Goal: Information Seeking & Learning: Compare options

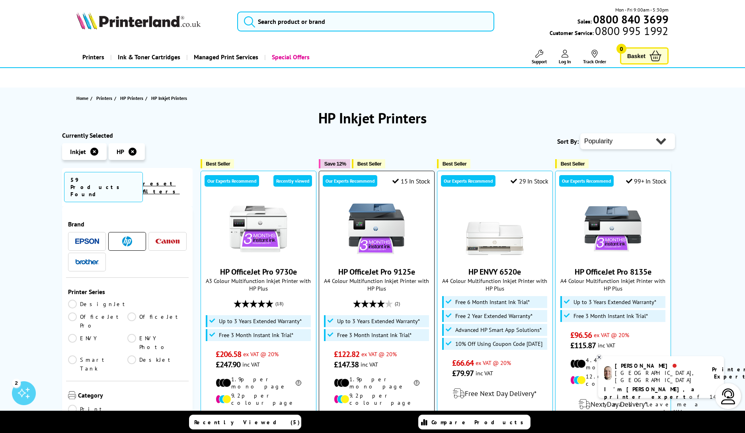
click at [386, 272] on link "HP OfficeJet Pro 9125e" at bounding box center [376, 272] width 77 height 10
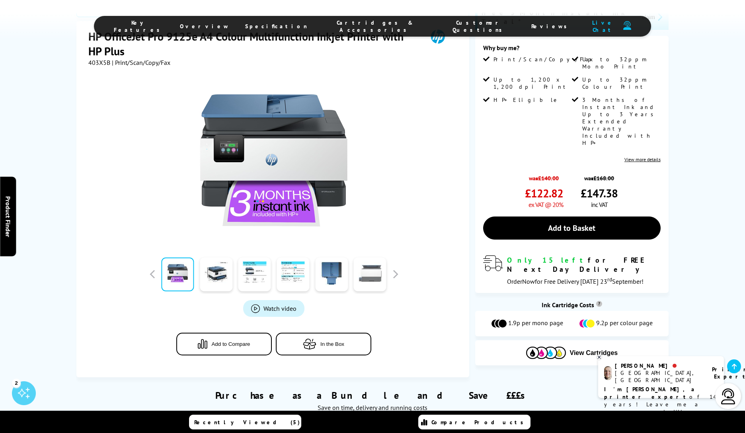
scroll to position [166, 0]
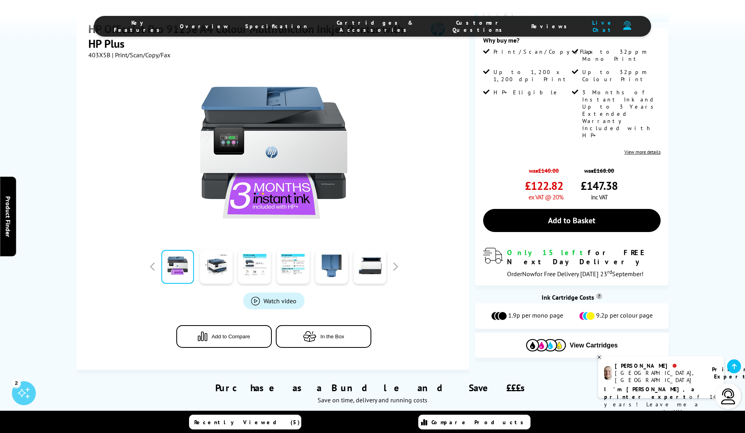
click at [262, 293] on link "Watch video" at bounding box center [273, 301] width 61 height 17
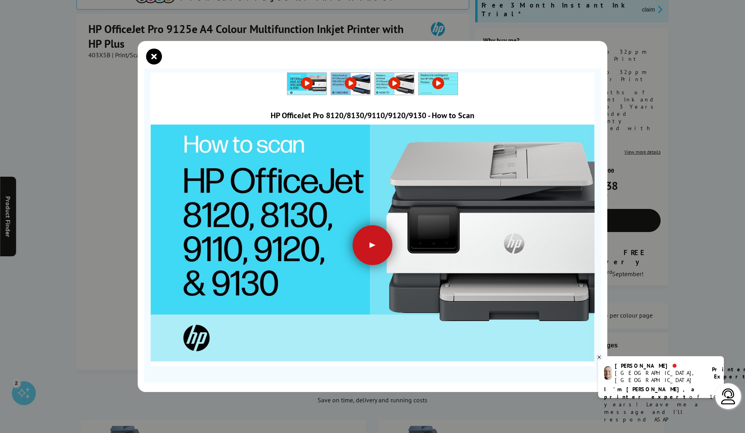
click at [373, 244] on div at bounding box center [373, 245] width 40 height 40
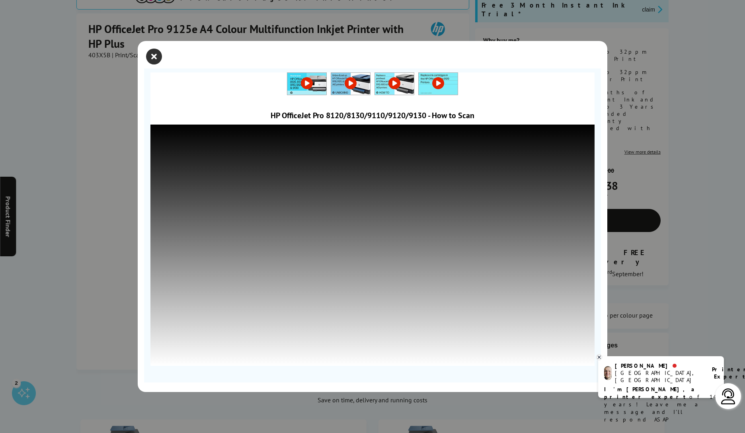
click at [152, 55] on icon "close modal" at bounding box center [154, 57] width 16 height 16
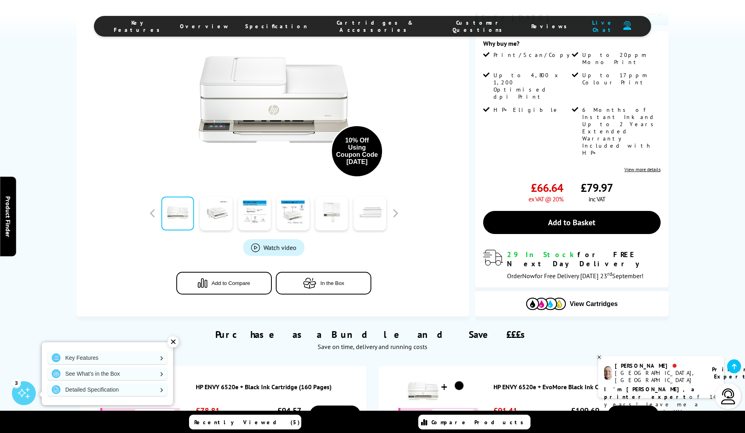
scroll to position [198, 0]
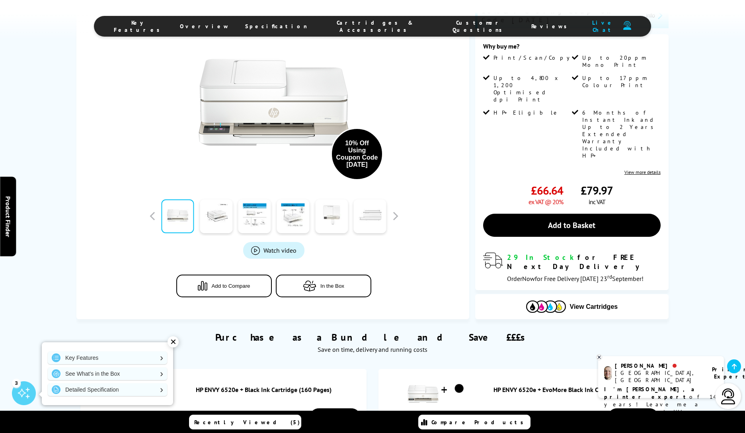
click at [268, 246] on span "Watch video" at bounding box center [279, 250] width 33 height 8
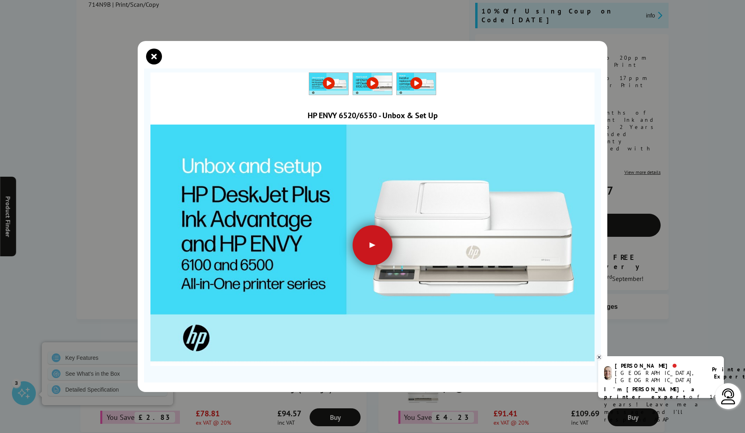
click at [374, 243] on div at bounding box center [373, 245] width 40 height 40
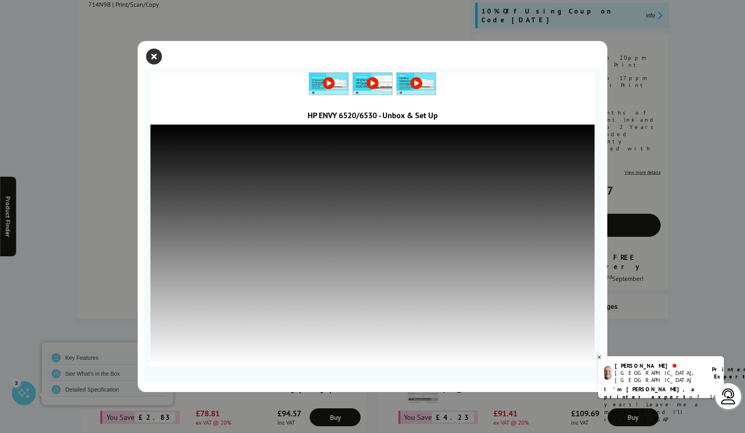
click at [156, 56] on icon "close modal" at bounding box center [154, 57] width 16 height 16
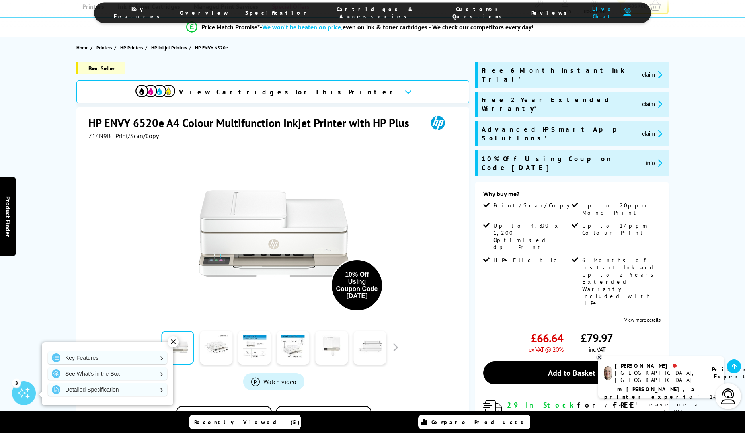
scroll to position [50, 0]
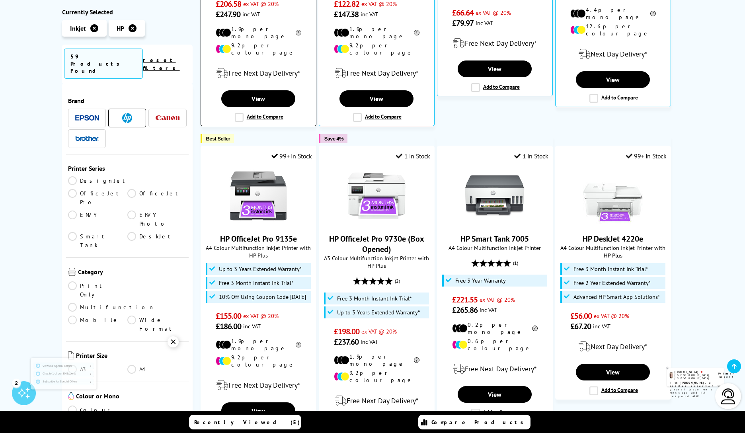
scroll to position [351, 0]
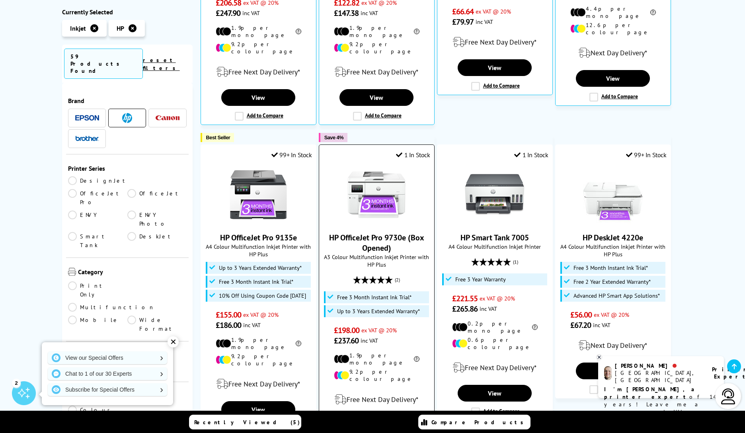
click at [366, 209] on img at bounding box center [377, 195] width 60 height 60
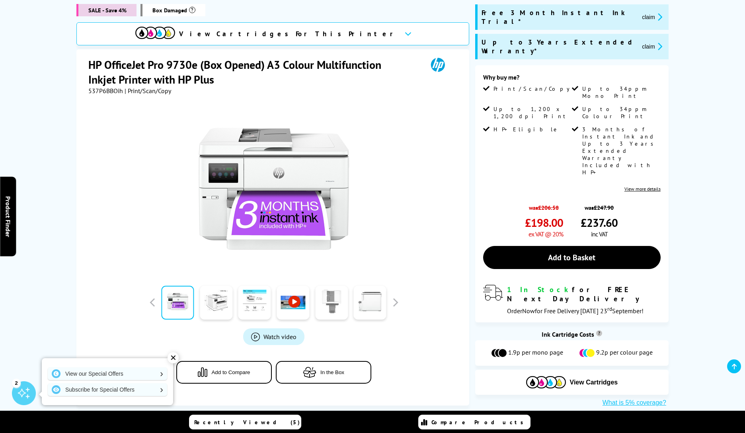
scroll to position [127, 0]
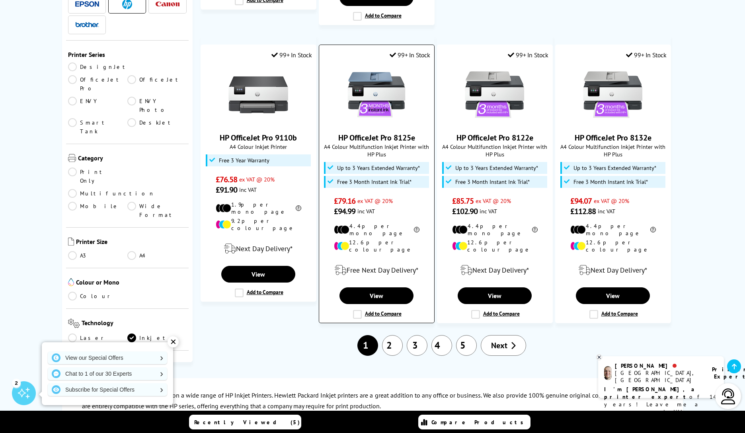
scroll to position [784, 0]
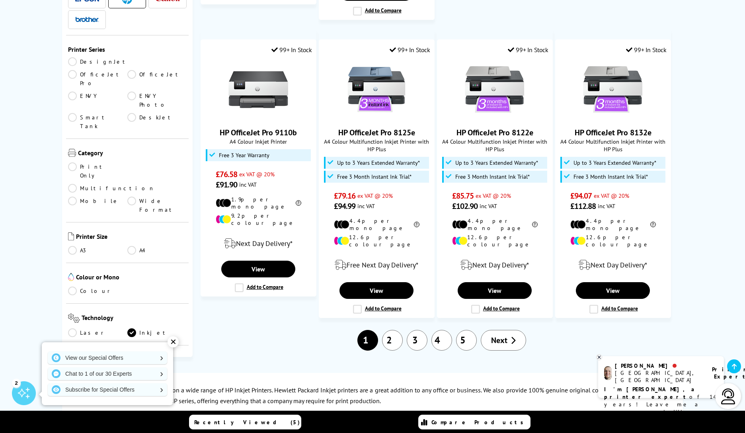
click at [488, 330] on link "Next" at bounding box center [503, 340] width 45 height 21
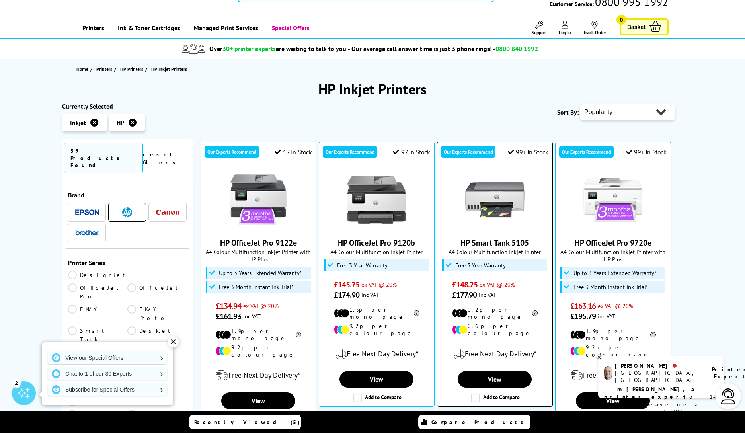
scroll to position [28, 0]
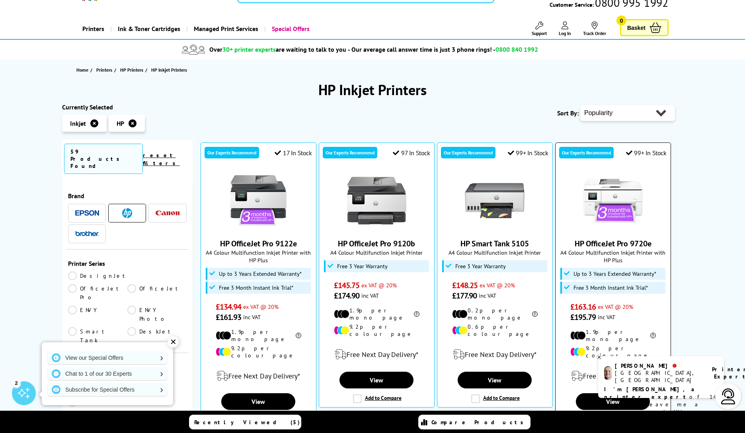
click at [614, 216] on img at bounding box center [613, 201] width 60 height 60
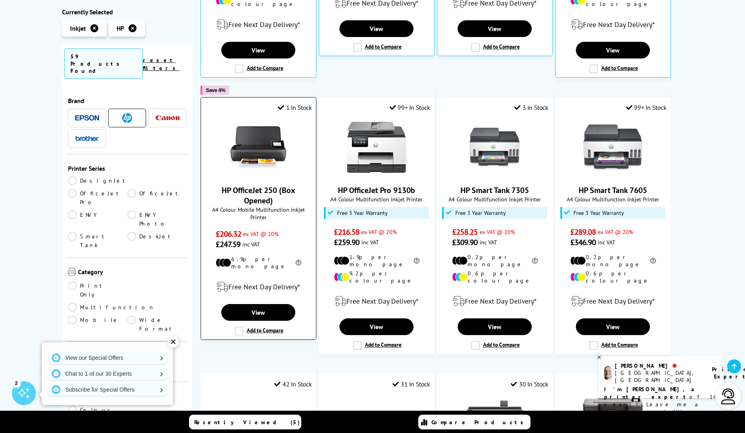
scroll to position [382, 0]
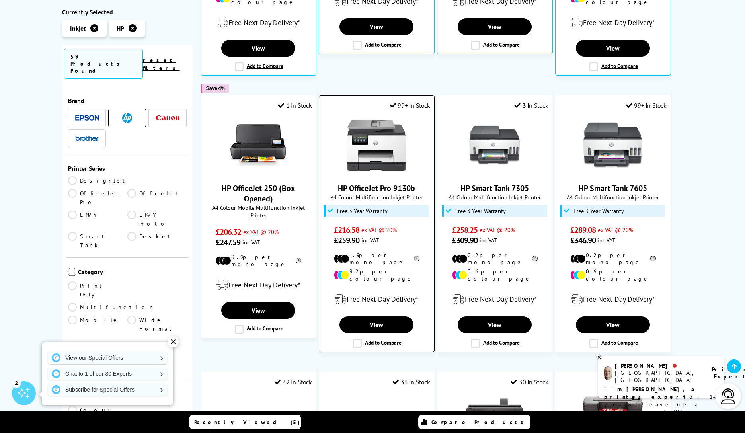
click at [364, 142] on img at bounding box center [377, 145] width 60 height 60
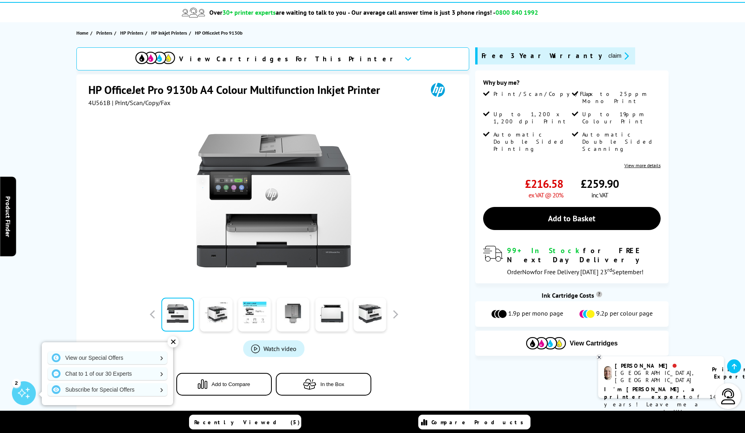
scroll to position [70, 0]
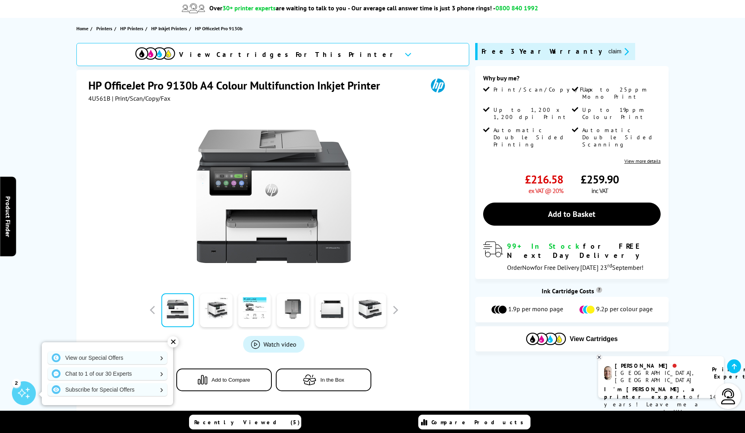
click at [174, 340] on div "✕" at bounding box center [173, 341] width 11 height 11
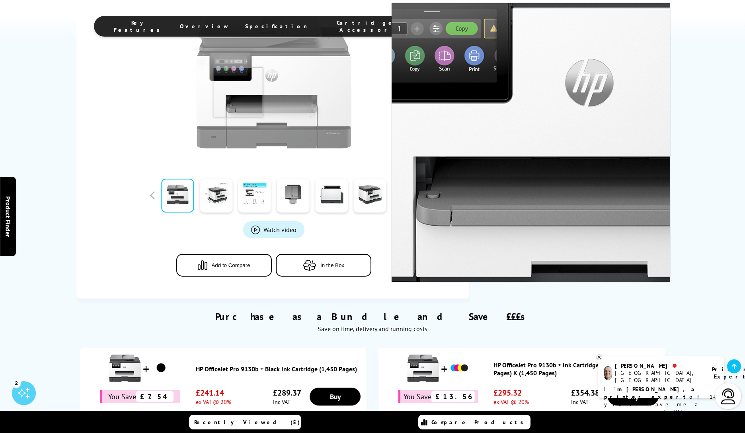
scroll to position [187, 0]
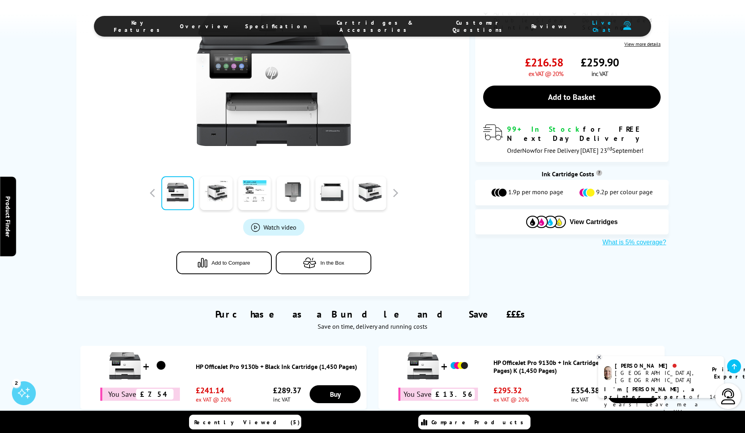
click at [265, 226] on span "Watch video" at bounding box center [279, 227] width 33 height 8
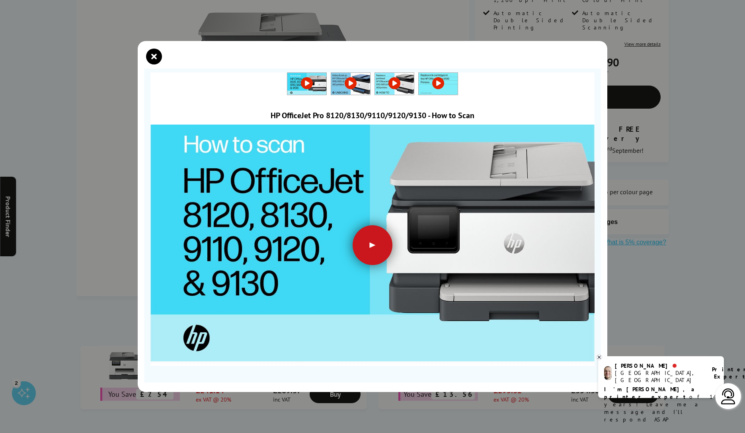
click at [368, 244] on div at bounding box center [373, 245] width 40 height 40
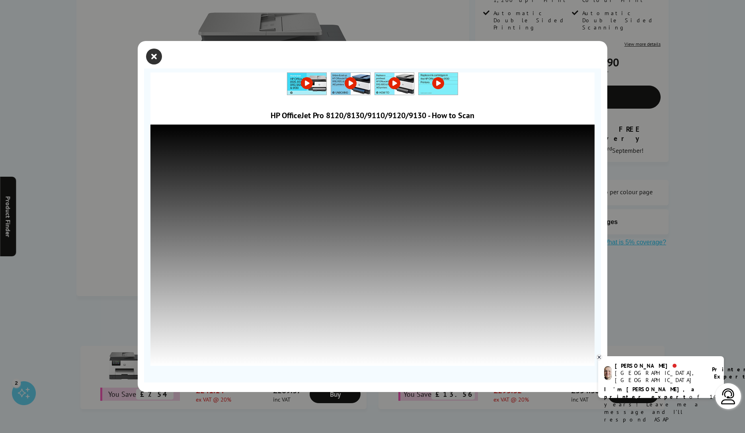
click at [152, 55] on icon "close modal" at bounding box center [154, 57] width 16 height 16
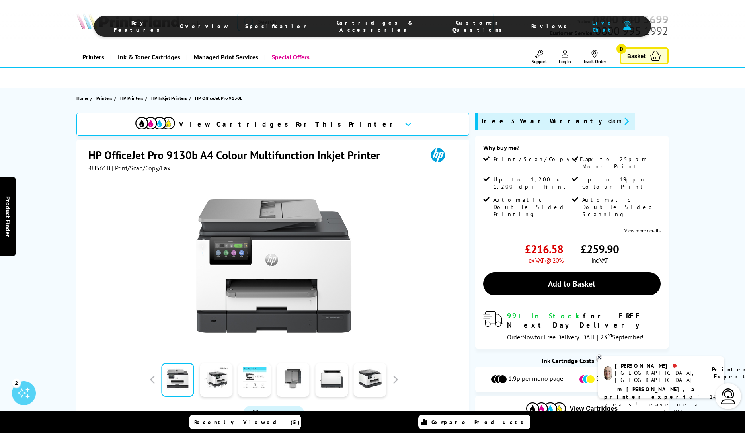
scroll to position [1, 0]
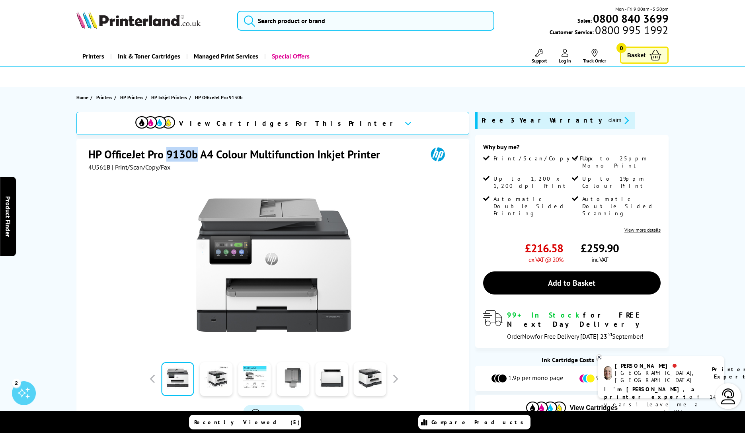
drag, startPoint x: 198, startPoint y: 156, endPoint x: 169, endPoint y: 152, distance: 29.4
click at [169, 152] on h1 "HP OfficeJet Pro 9130b A4 Colour Multifunction Inkjet Printer" at bounding box center [238, 154] width 300 height 15
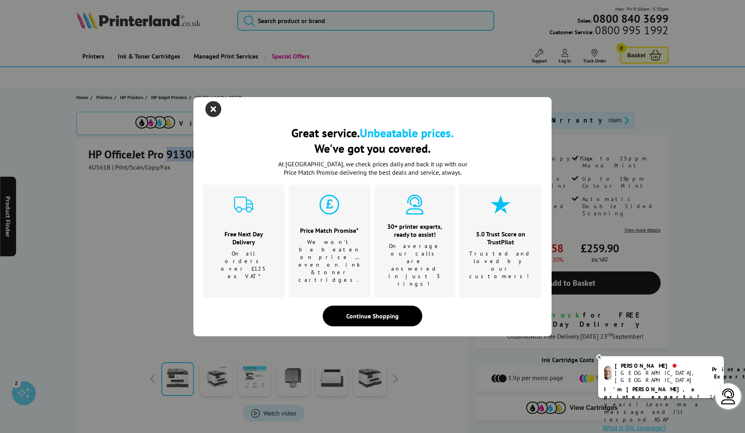
click at [211, 117] on icon "close modal" at bounding box center [213, 109] width 16 height 16
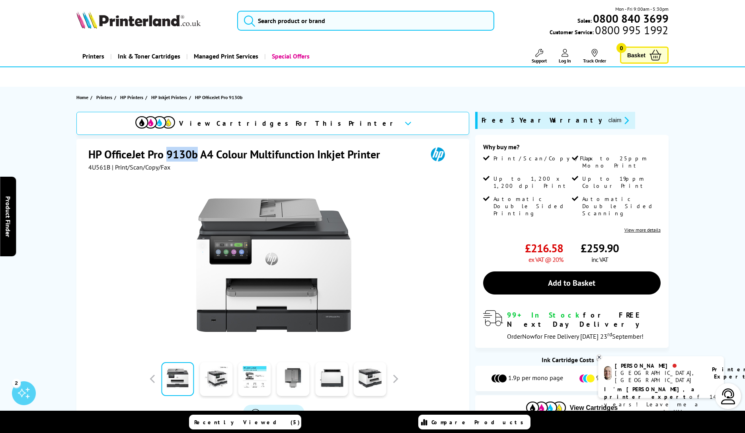
scroll to position [1, 0]
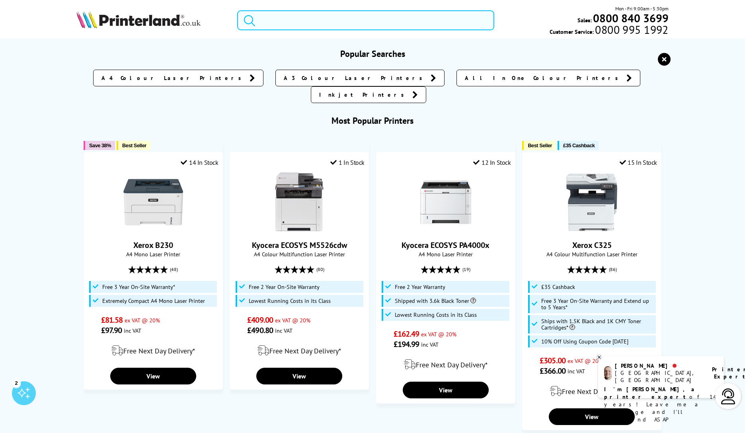
click at [273, 21] on input "search" at bounding box center [365, 20] width 257 height 20
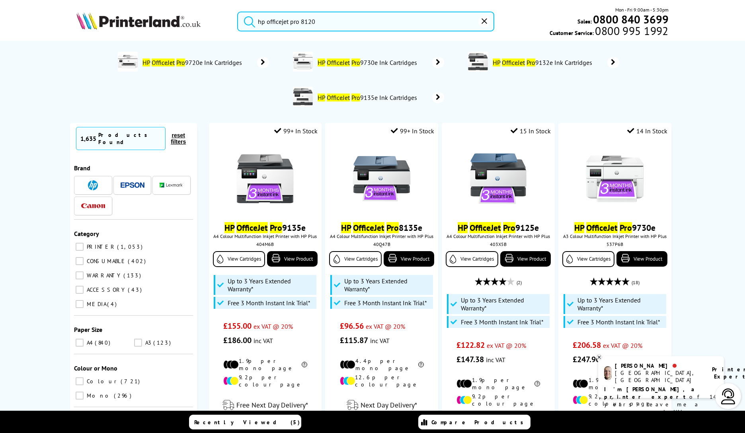
click at [248, 20] on icon "submit" at bounding box center [250, 22] width 12 height 12
click at [251, 19] on icon "submit" at bounding box center [250, 22] width 12 height 12
click at [333, 24] on input "hp officejet pro 8120" at bounding box center [365, 22] width 257 height 20
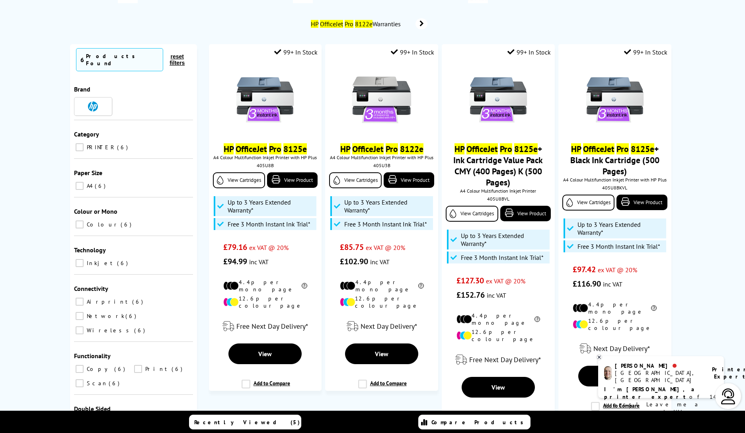
scroll to position [70, 0]
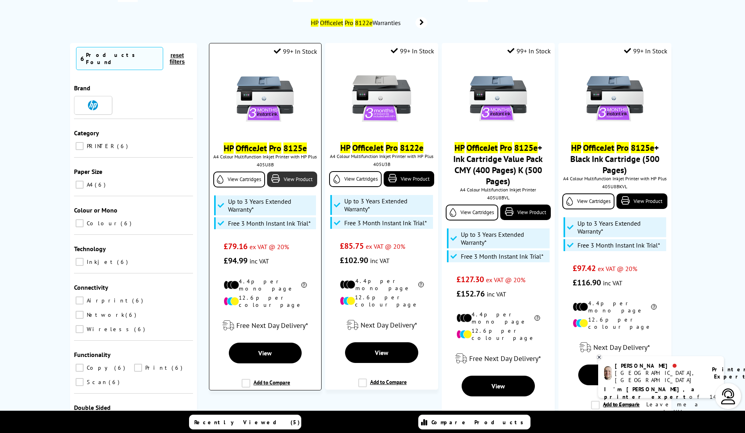
type input "hp officejet pro 8120e"
click at [288, 176] on link "View Product" at bounding box center [292, 180] width 50 height 16
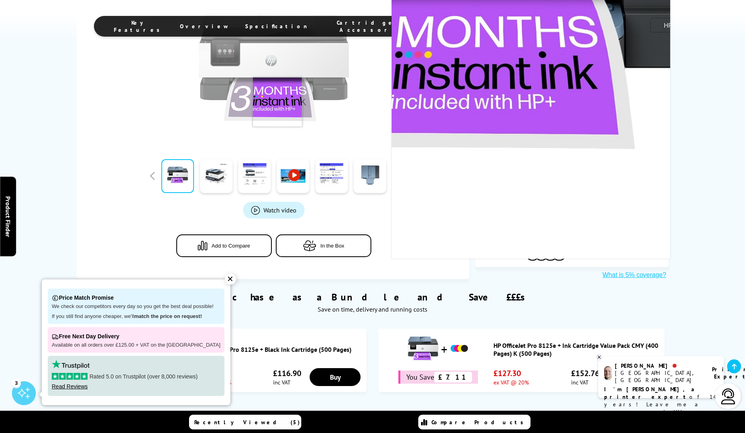
scroll to position [221, 0]
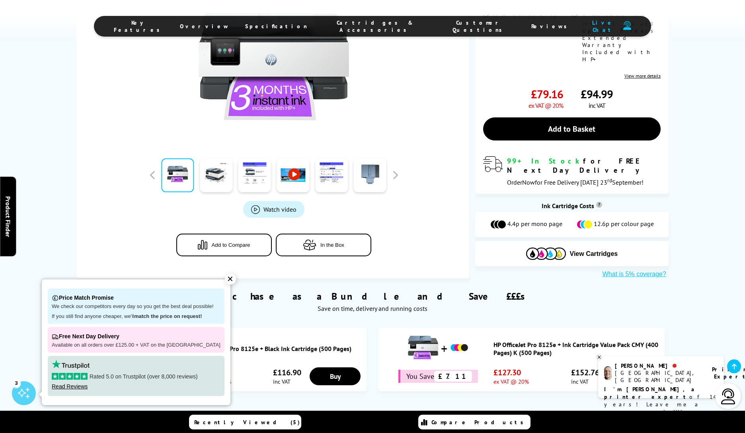
click at [273, 205] on span "Watch video" at bounding box center [279, 209] width 33 height 8
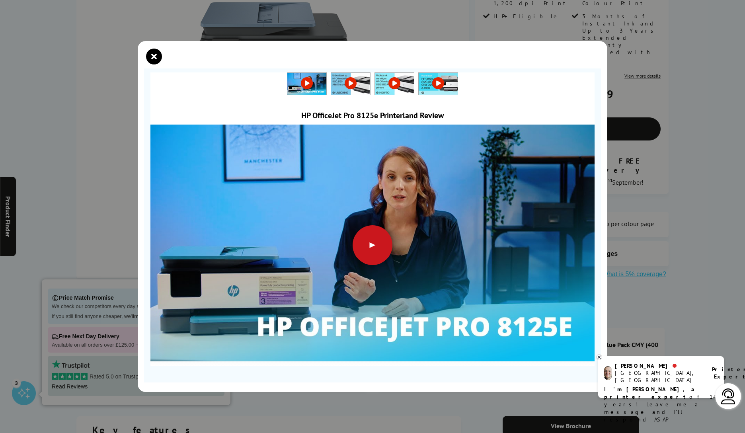
click at [370, 242] on div at bounding box center [373, 245] width 40 height 40
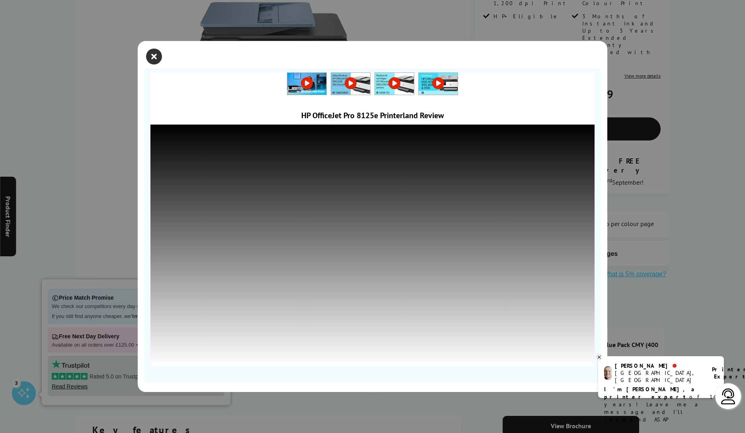
click at [155, 58] on icon "close modal" at bounding box center [154, 57] width 16 height 16
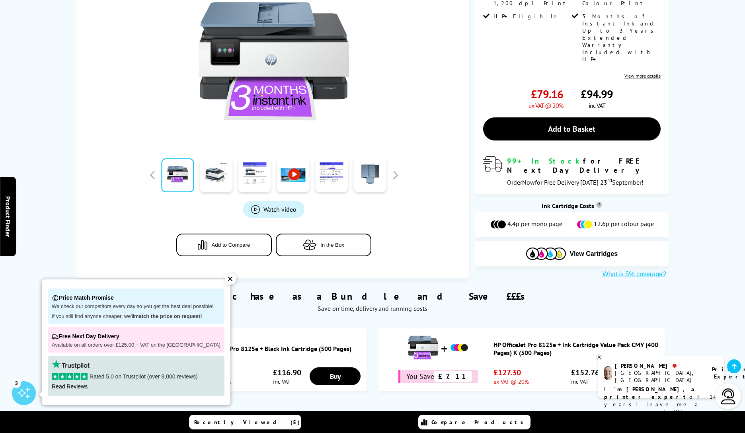
click at [282, 205] on span "Watch video" at bounding box center [279, 209] width 33 height 8
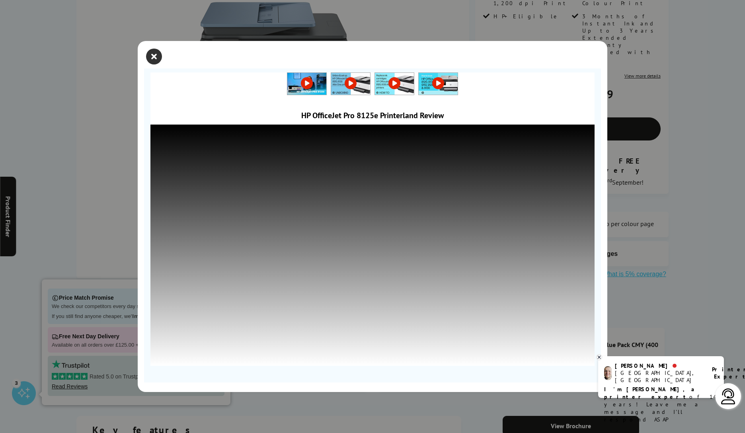
click at [154, 57] on icon "close modal" at bounding box center [154, 57] width 16 height 16
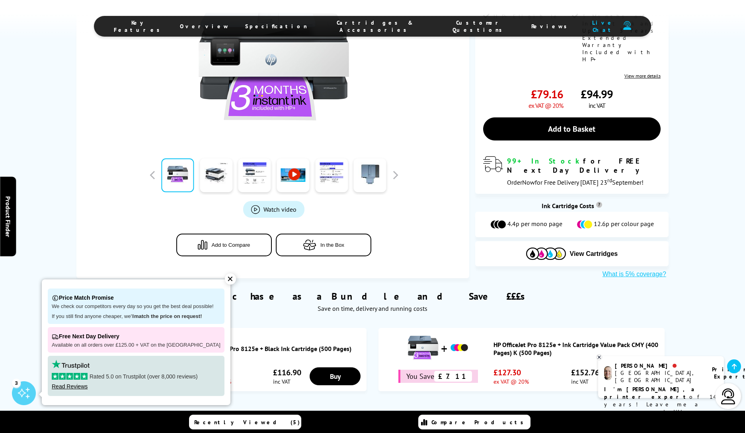
click at [154, 78] on div at bounding box center [273, 57] width 371 height 180
